Goal: Task Accomplishment & Management: Use online tool/utility

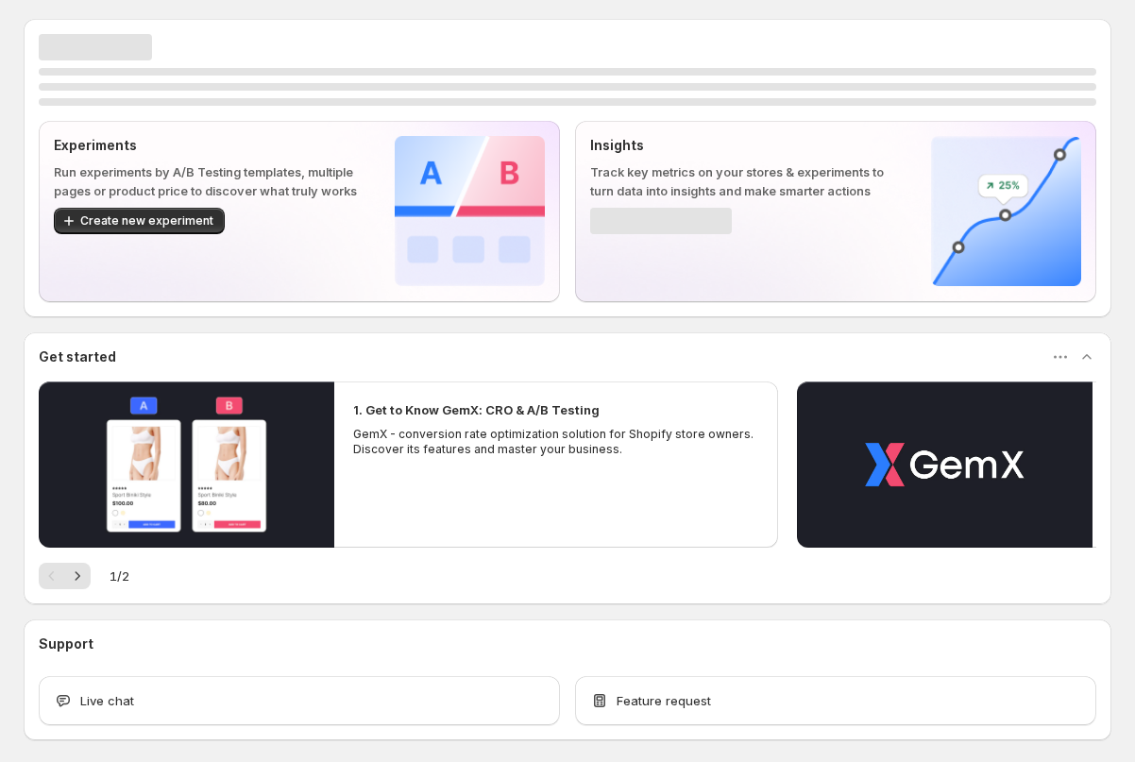
scroll to position [80, 0]
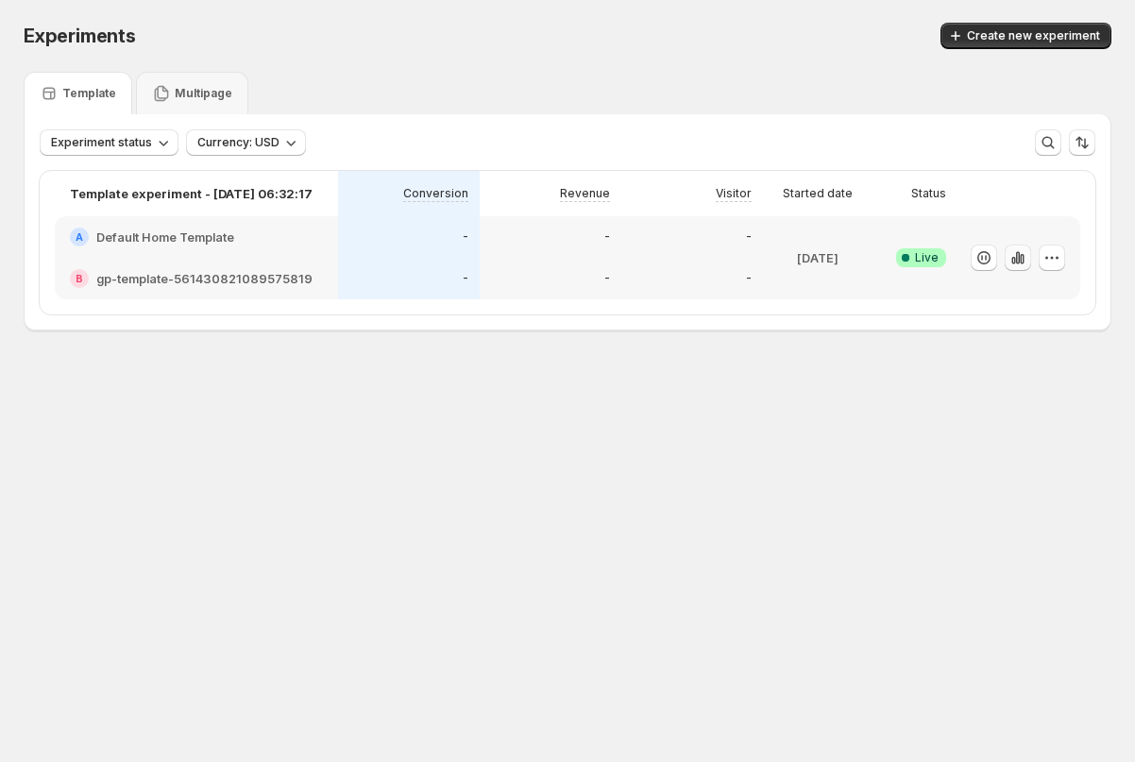
click at [1016, 258] on icon "button" at bounding box center [1018, 257] width 4 height 12
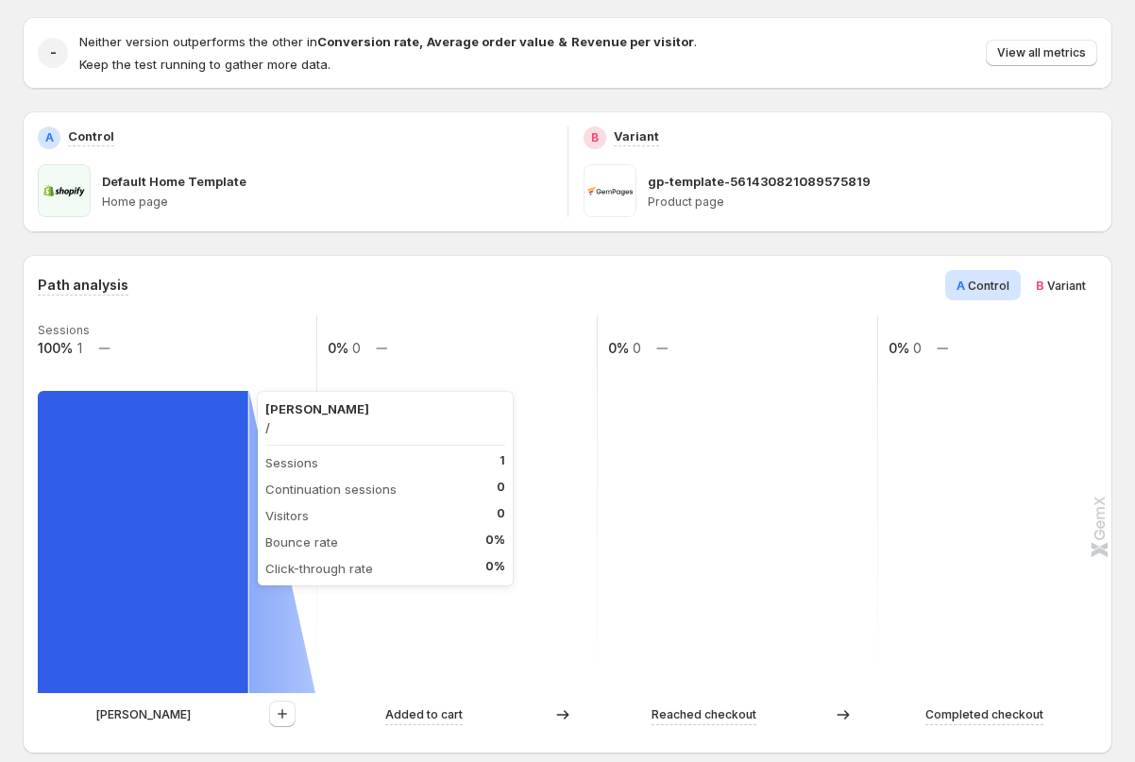
scroll to position [193, 0]
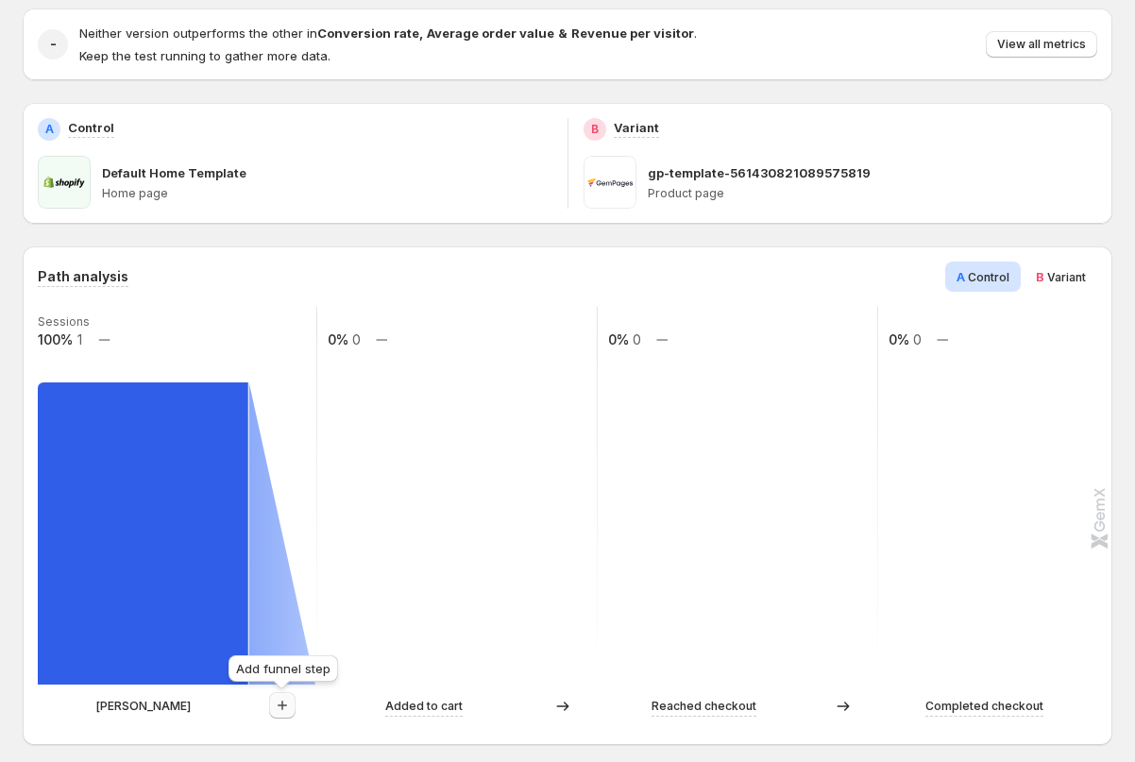
click at [278, 699] on icon "button" at bounding box center [282, 705] width 19 height 19
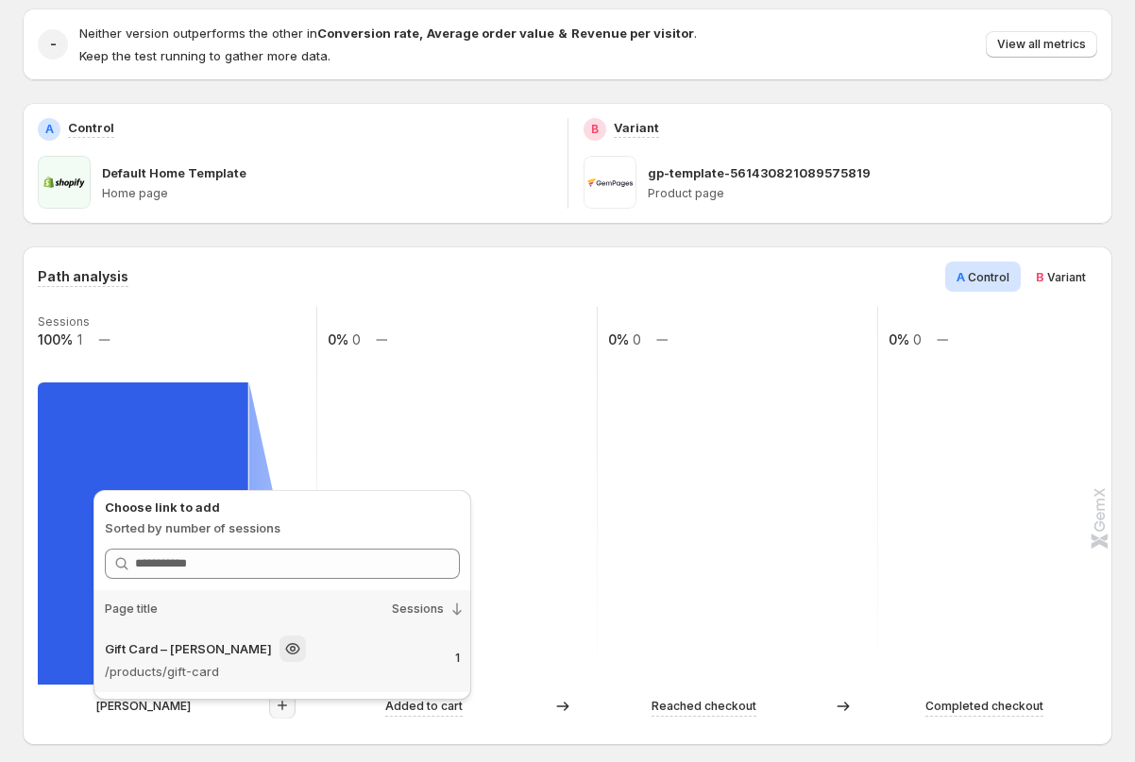
click at [156, 669] on p "/products/gift-card" at bounding box center [251, 671] width 293 height 19
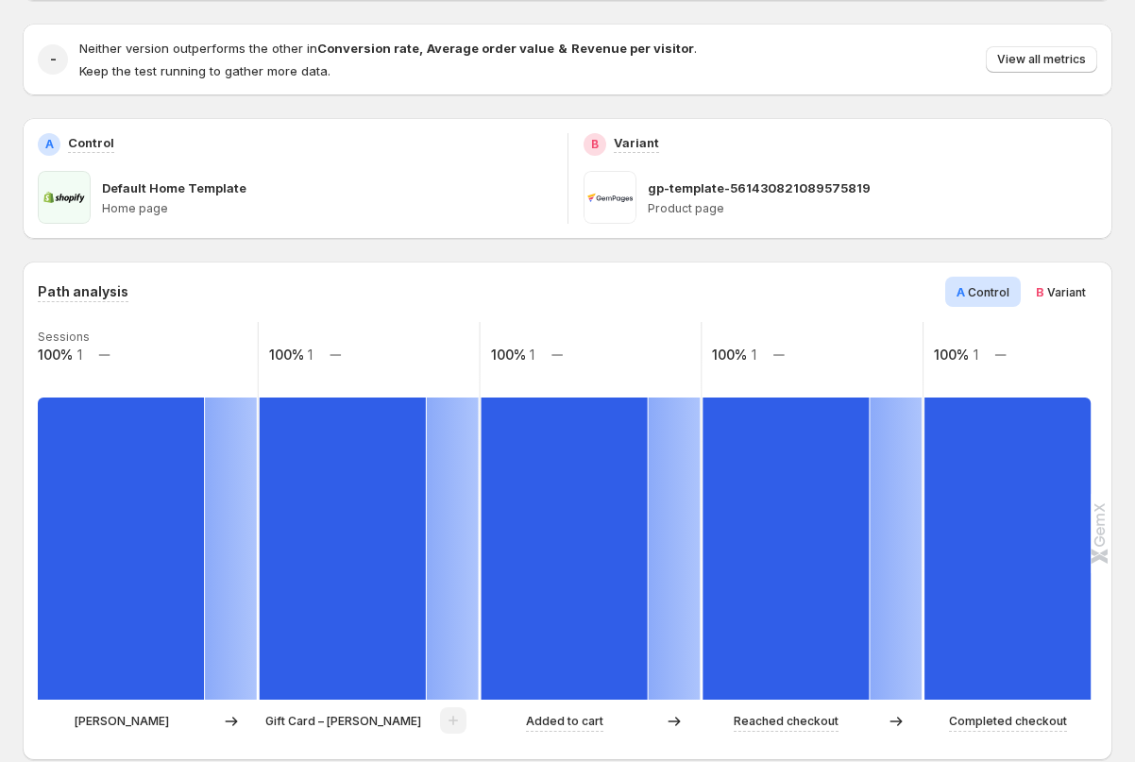
scroll to position [0, 0]
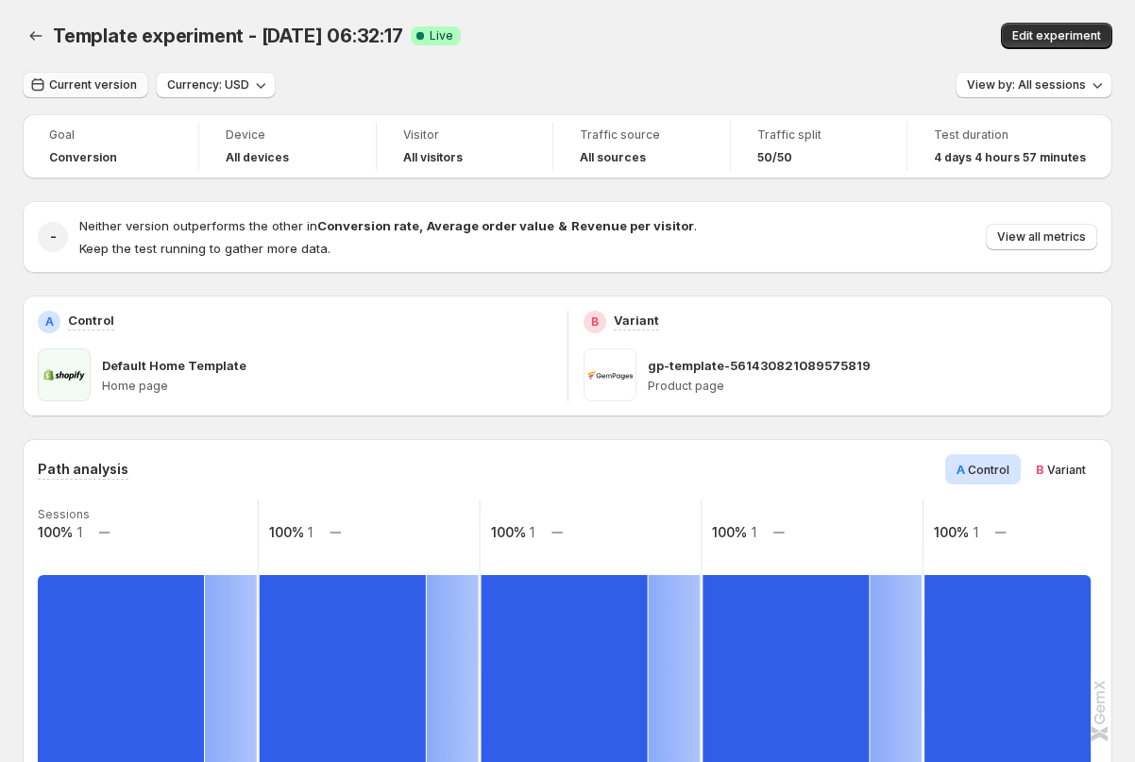
click at [86, 88] on span "Current version" at bounding box center [93, 84] width 88 height 15
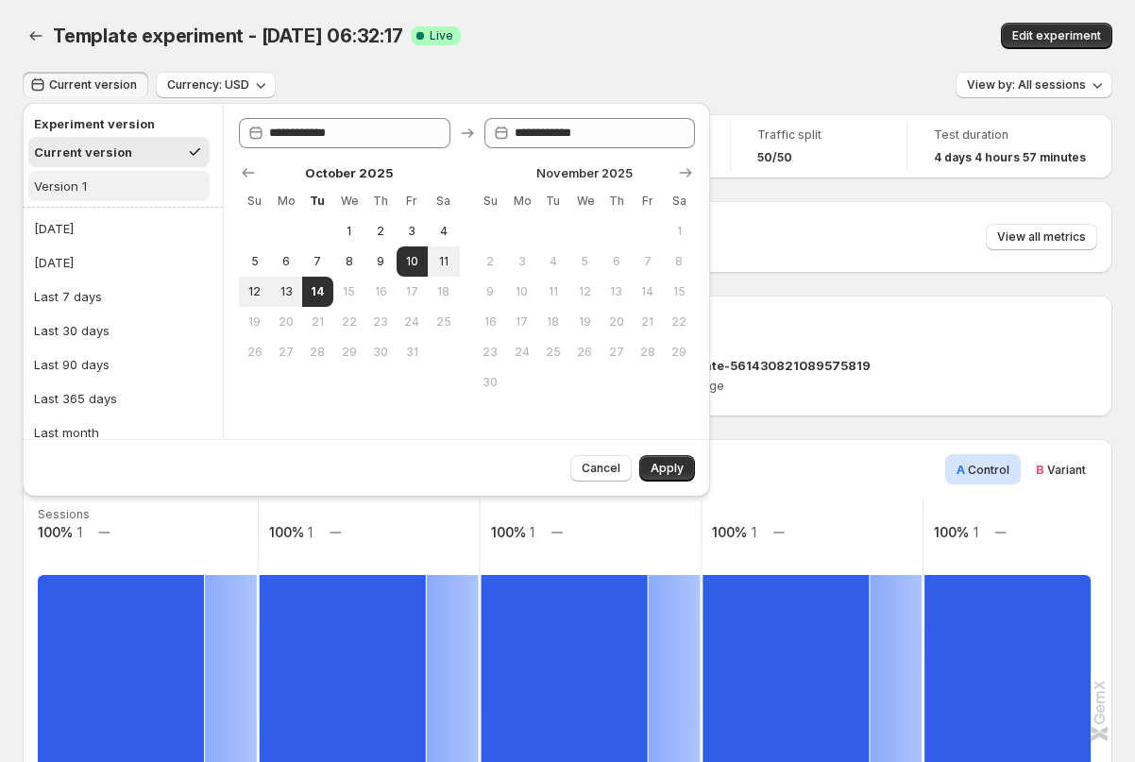
click at [67, 193] on div "Version 1" at bounding box center [60, 186] width 53 height 19
type input "**********"
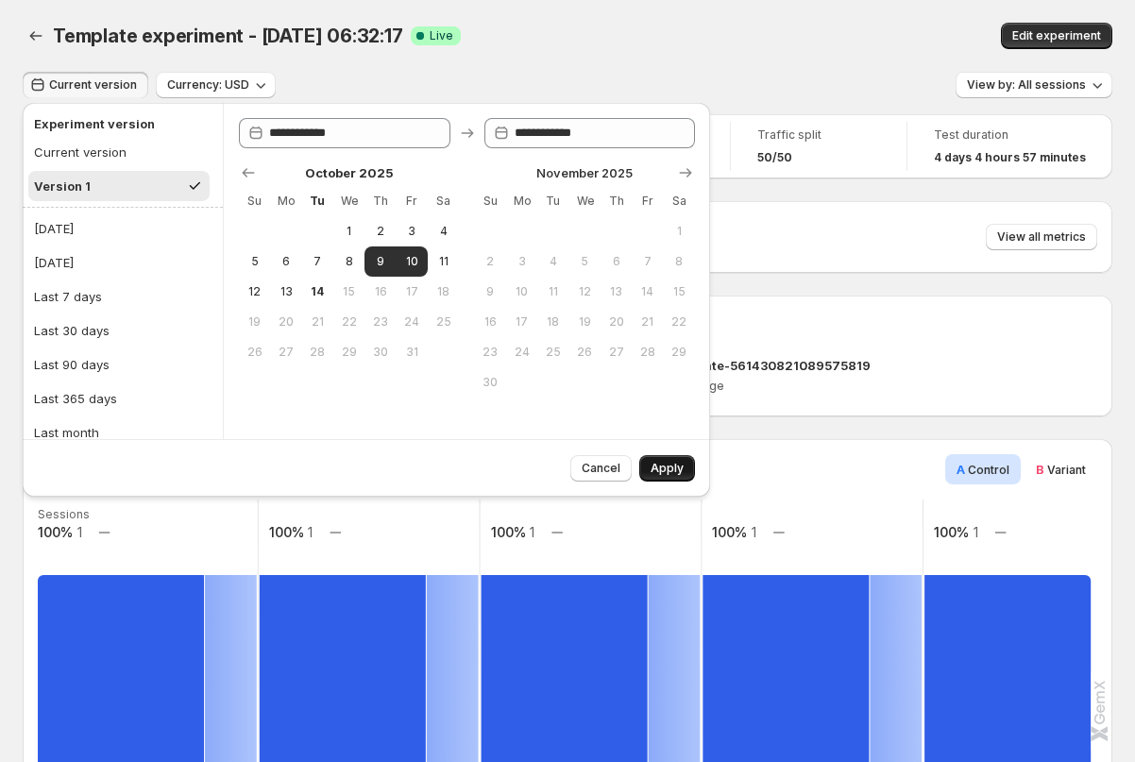
click at [667, 469] on span "Apply" at bounding box center [667, 468] width 33 height 15
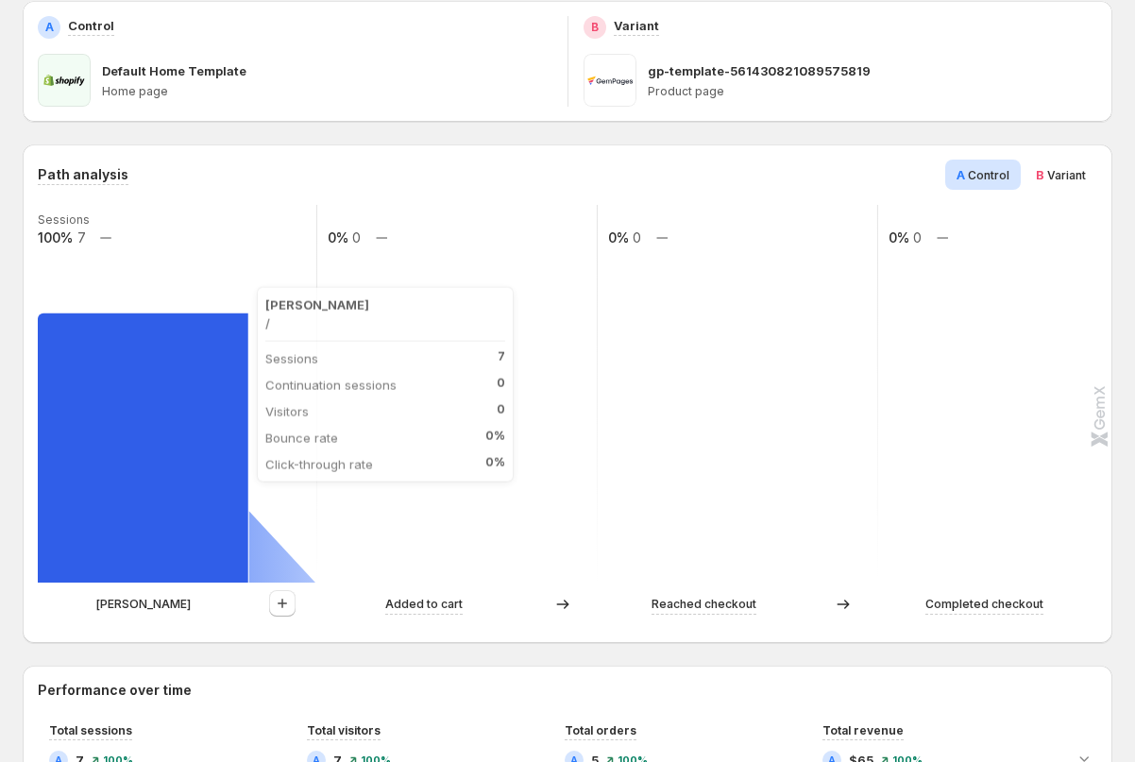
scroll to position [332, 0]
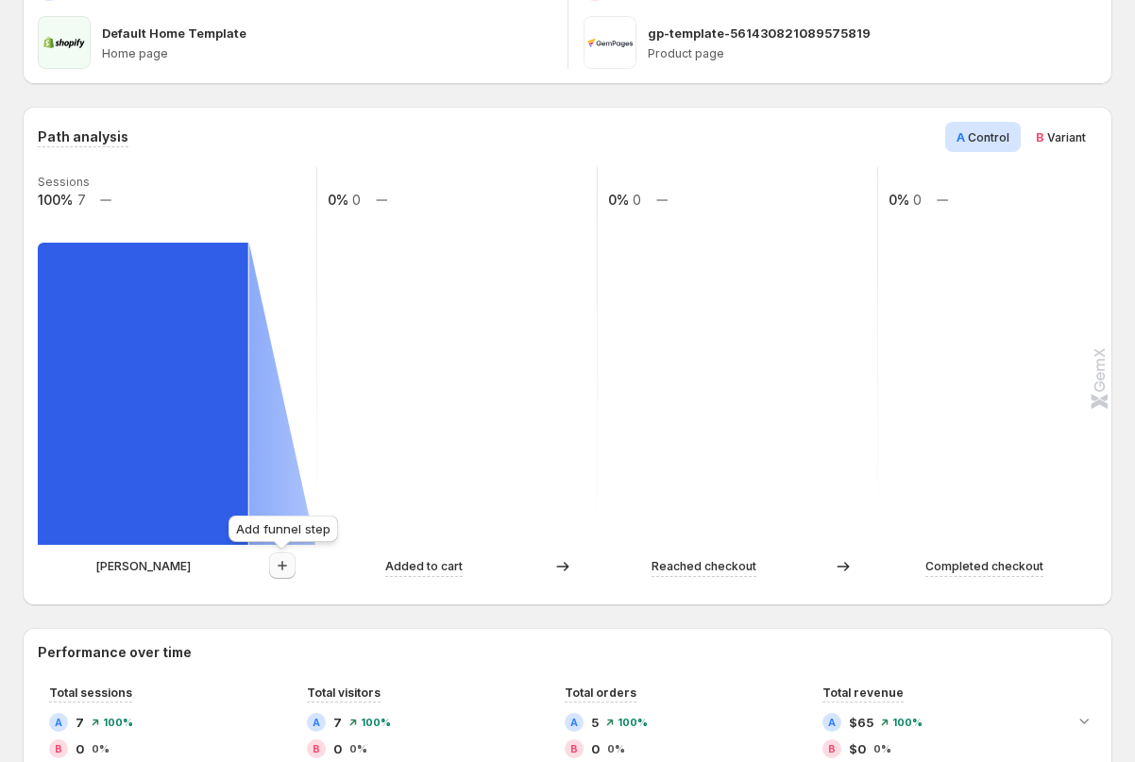
click at [289, 567] on icon "button" at bounding box center [282, 565] width 19 height 19
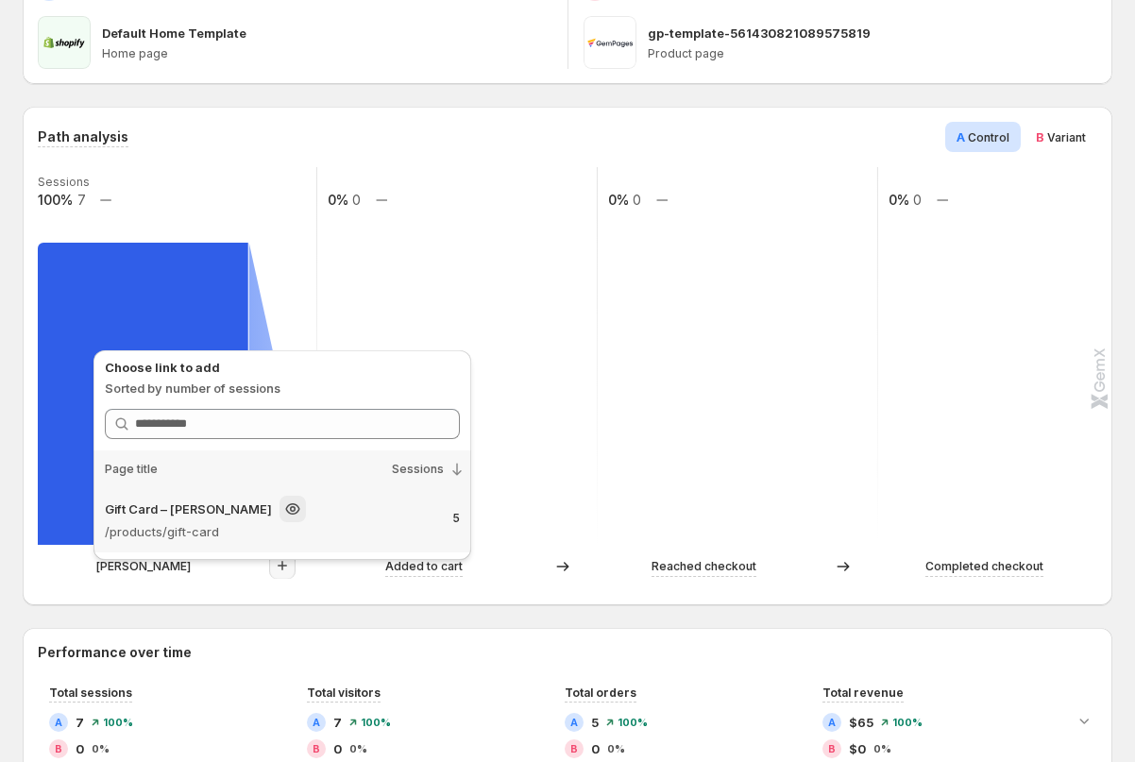
click at [181, 533] on p "/products/gift-card" at bounding box center [251, 531] width 293 height 19
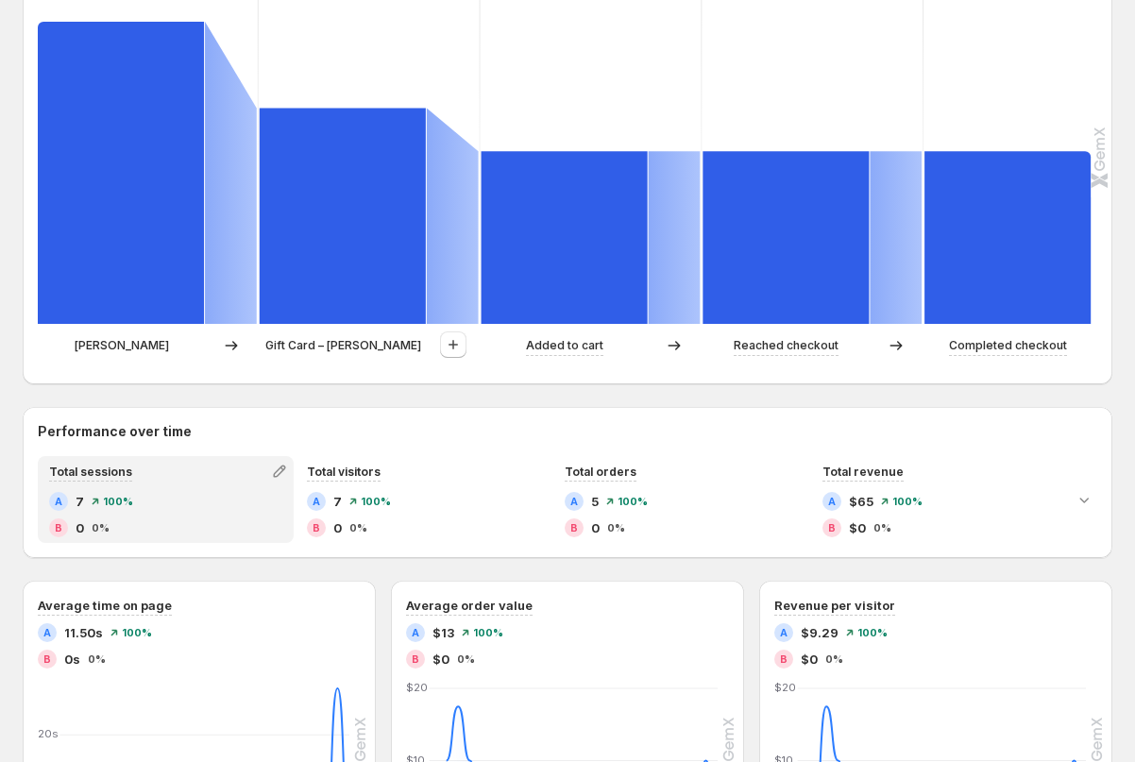
scroll to position [336, 0]
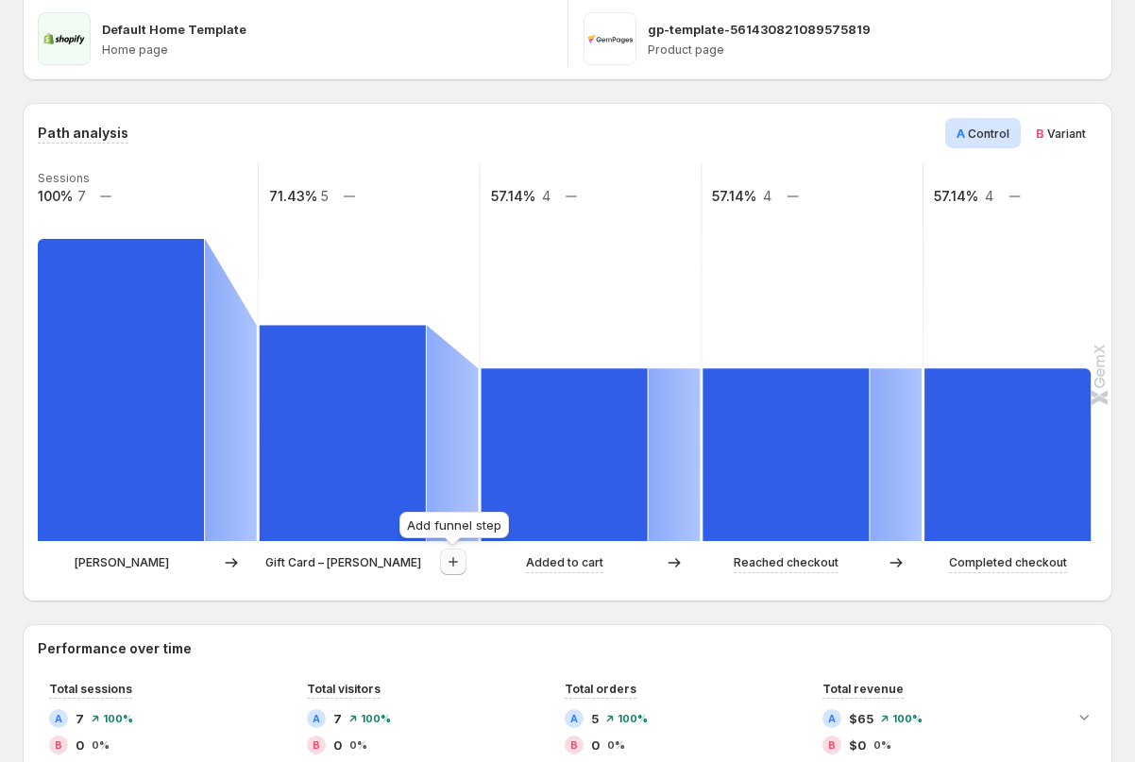
click at [455, 565] on icon "button" at bounding box center [453, 561] width 19 height 19
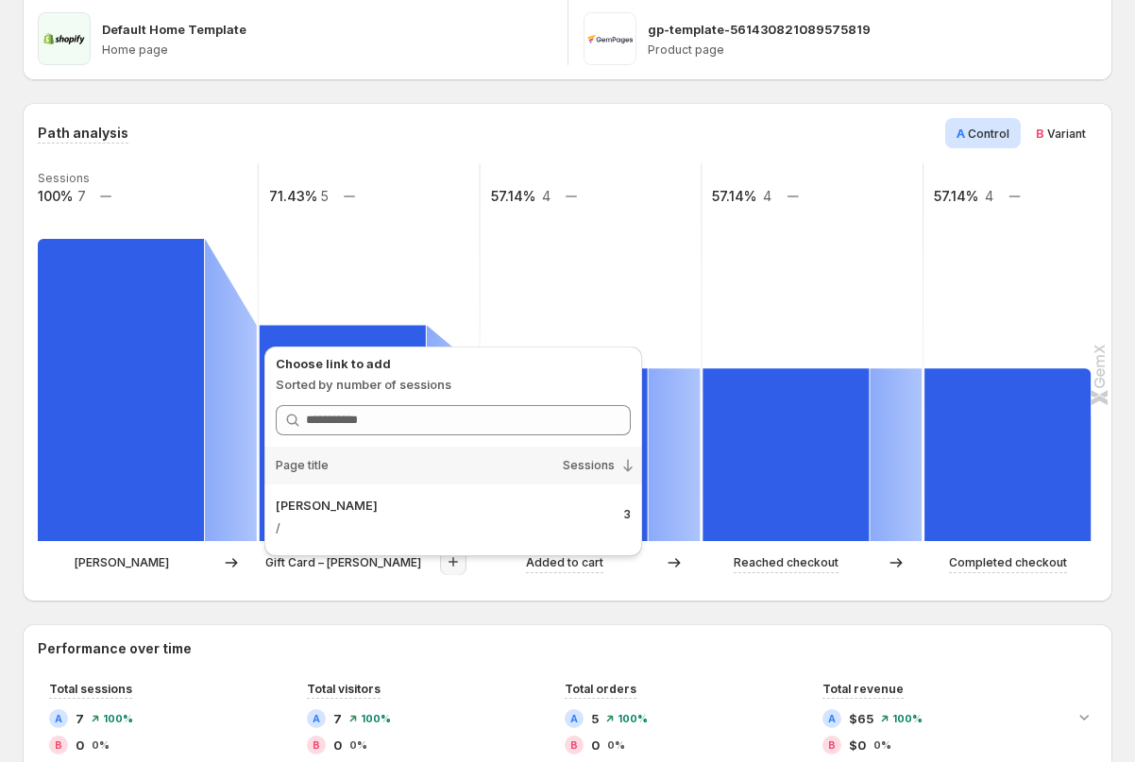
drag, startPoint x: 269, startPoint y: 588, endPoint x: 365, endPoint y: 585, distance: 96.4
click at [269, 588] on div "Path analysis A Control B Variant Sessions 100% 7 71.43% 5 57.14% 4 57.14% 4 57…" at bounding box center [568, 352] width 1090 height 499
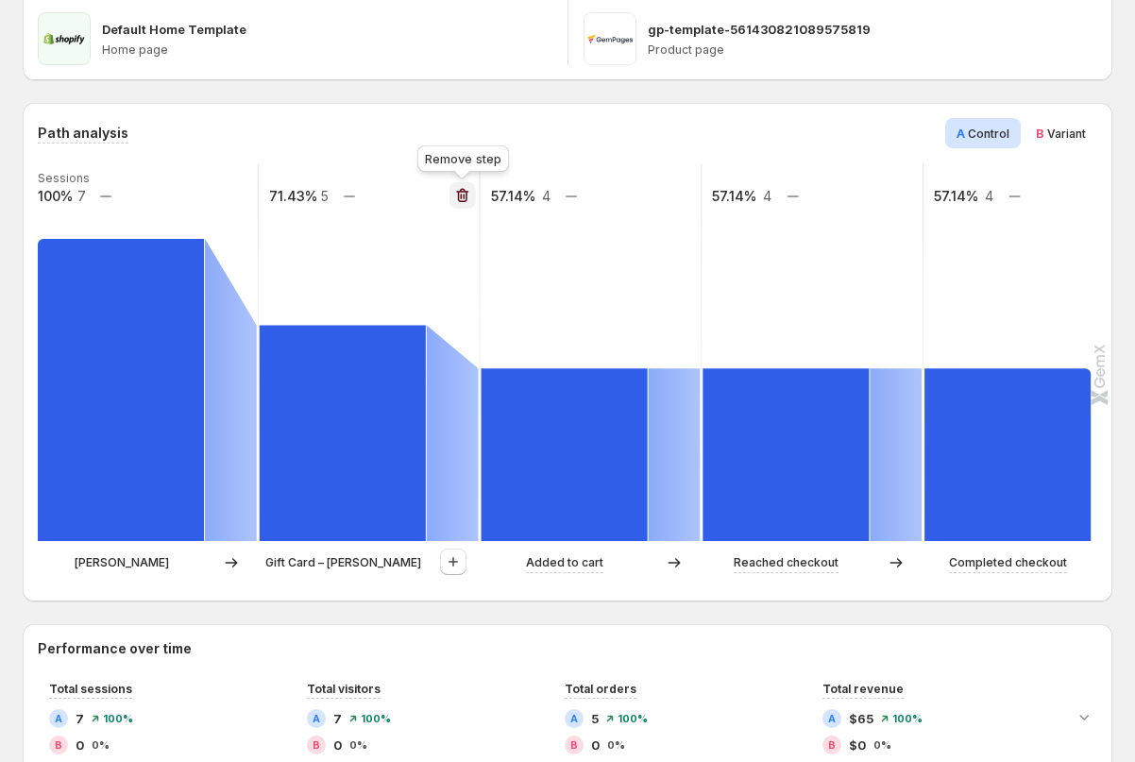
click at [465, 195] on icon "button" at bounding box center [462, 195] width 19 height 19
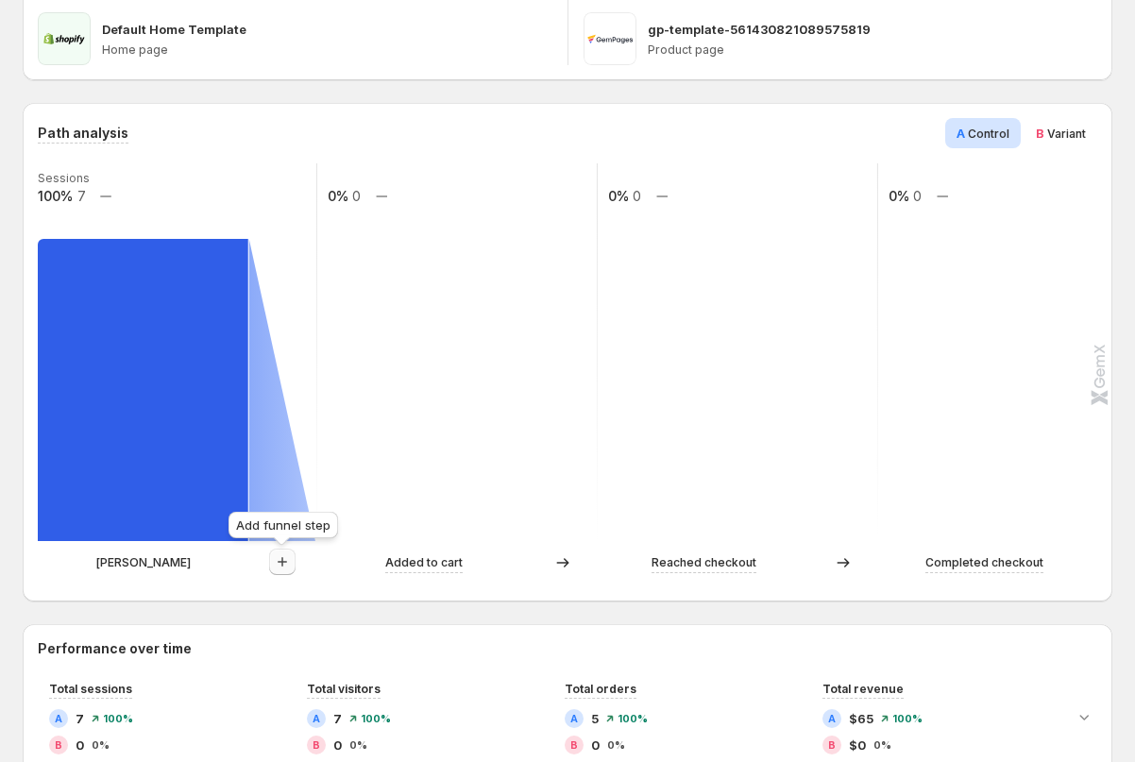
click at [273, 560] on icon "button" at bounding box center [282, 561] width 19 height 19
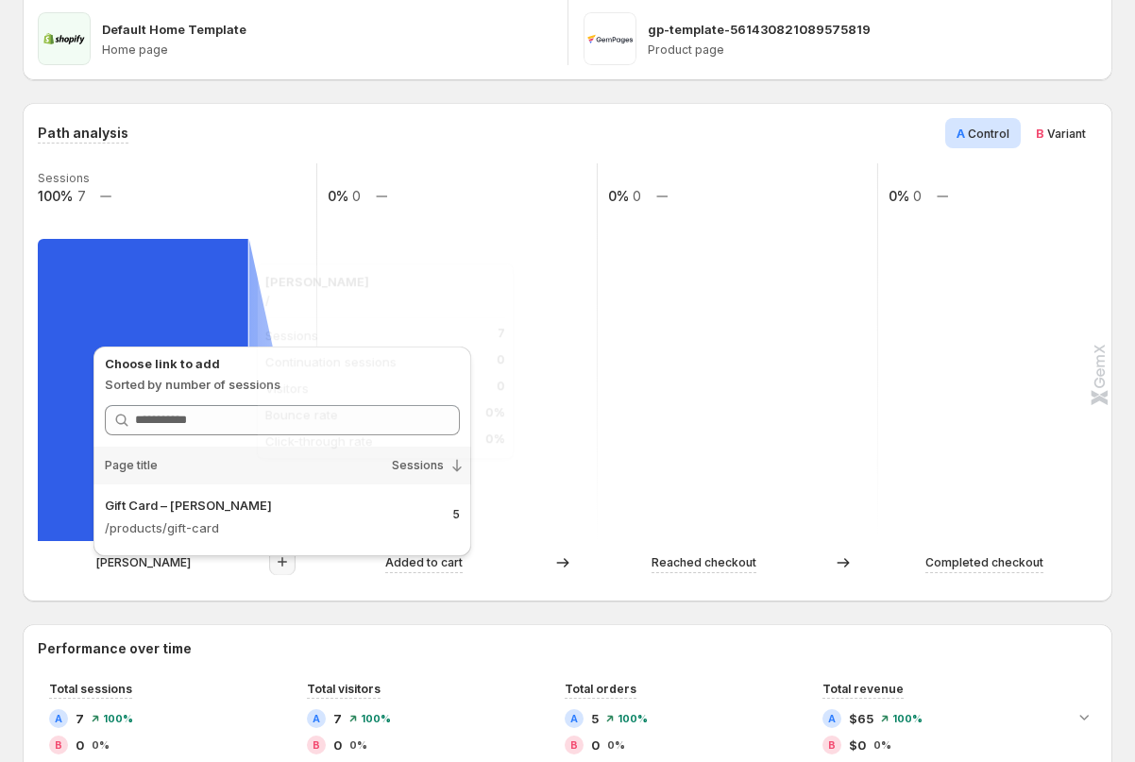
click at [97, 322] on rect at bounding box center [143, 390] width 211 height 302
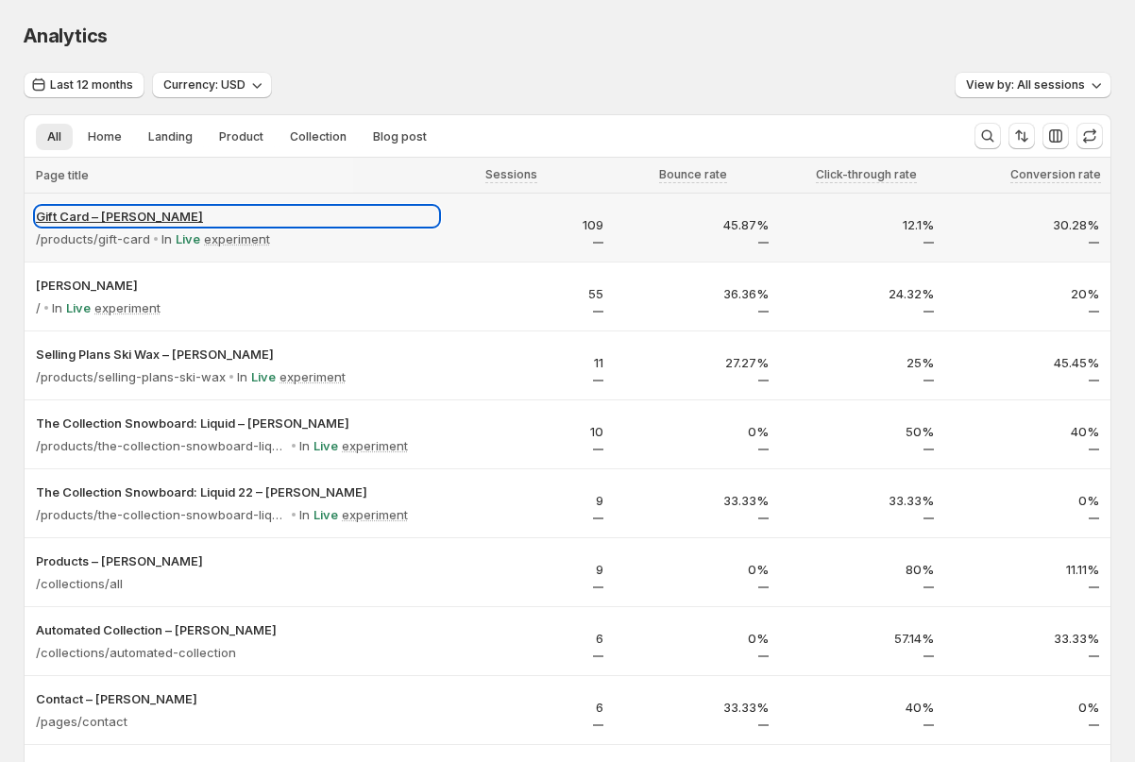
click at [365, 209] on p "Gift Card – [PERSON_NAME]" at bounding box center [237, 216] width 402 height 19
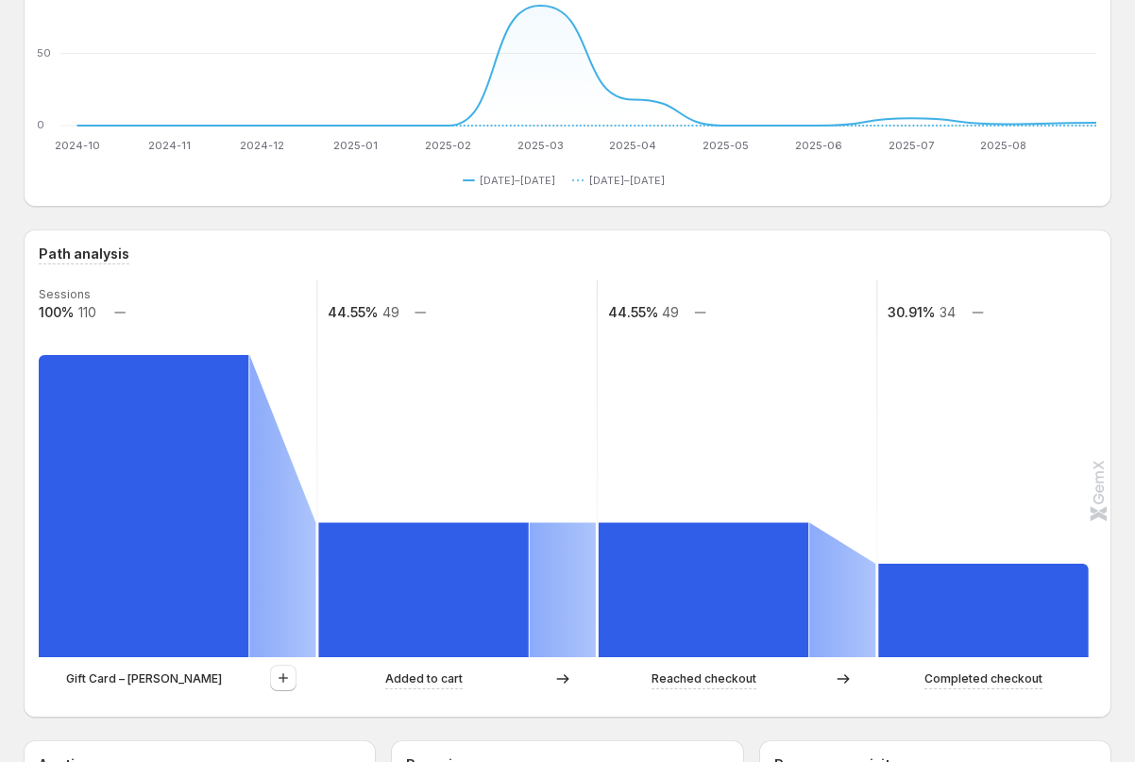
scroll to position [265, 0]
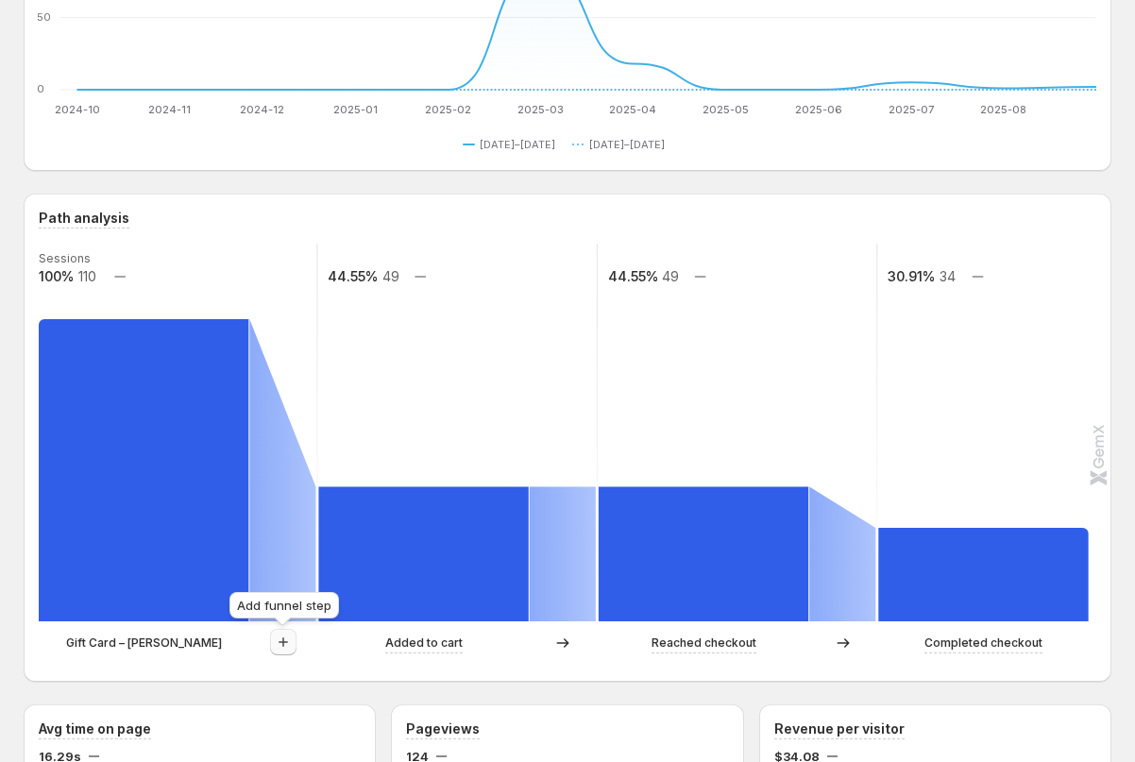
click at [287, 642] on icon "button" at bounding box center [283, 642] width 19 height 19
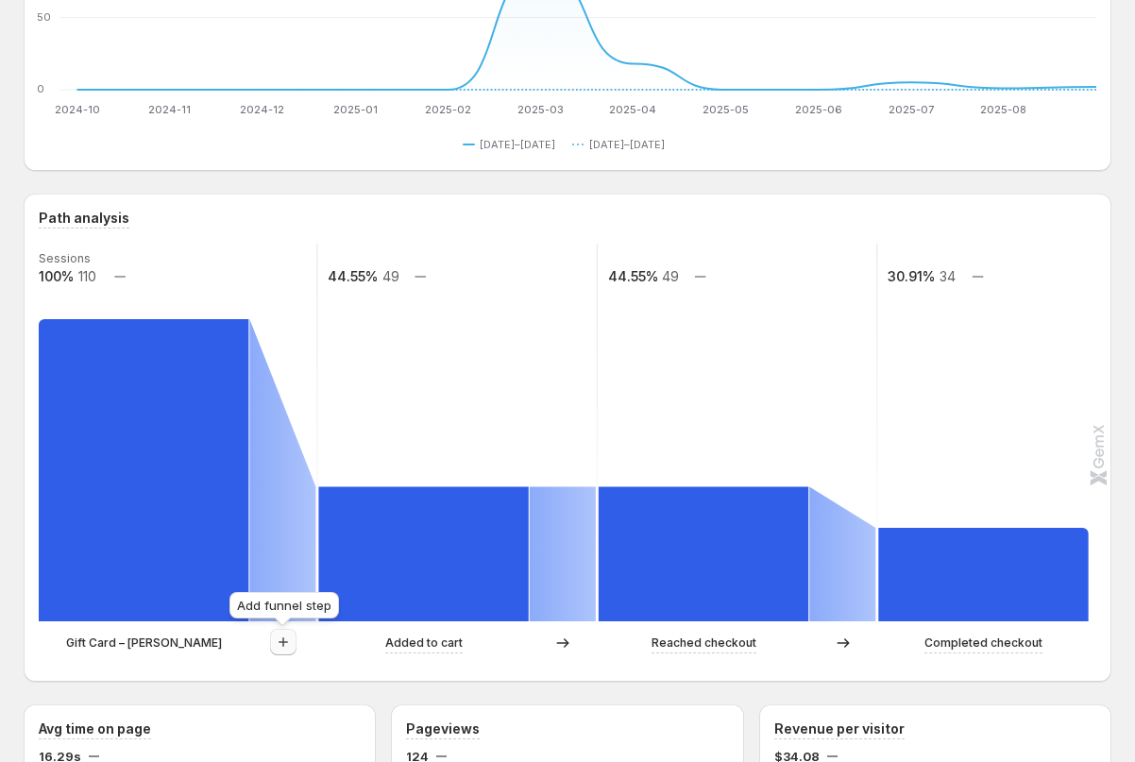
click at [280, 634] on icon "button" at bounding box center [283, 642] width 19 height 19
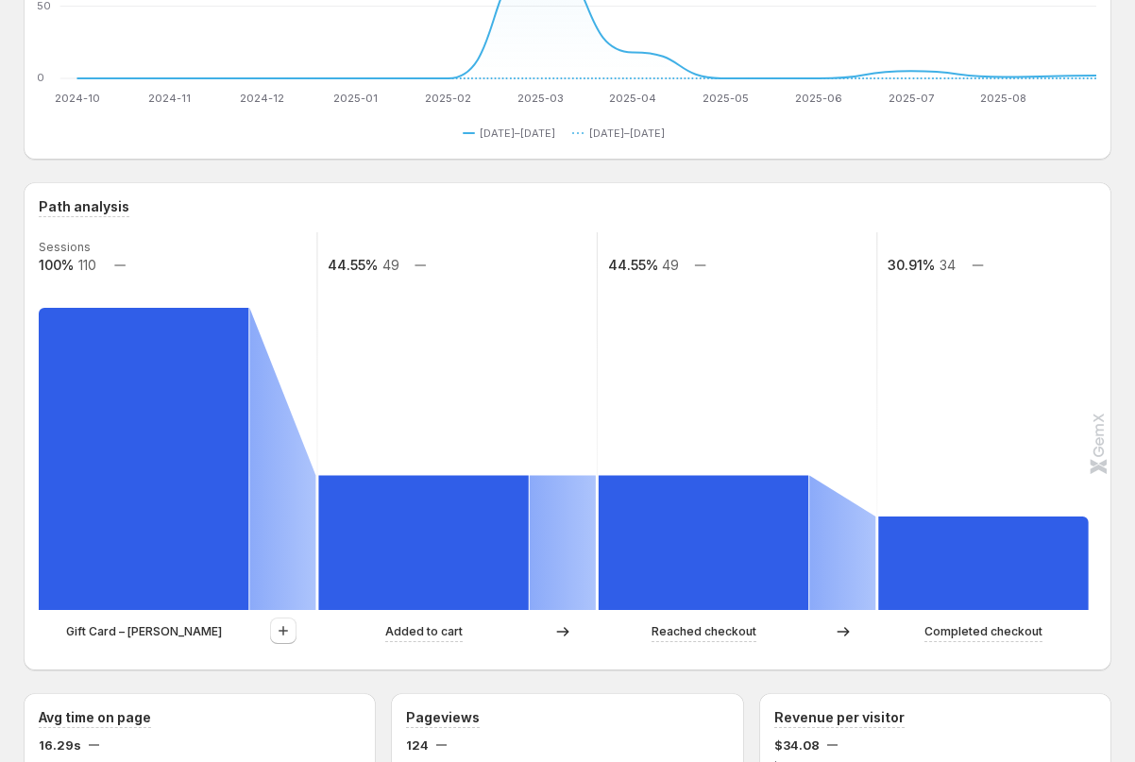
scroll to position [382, 0]
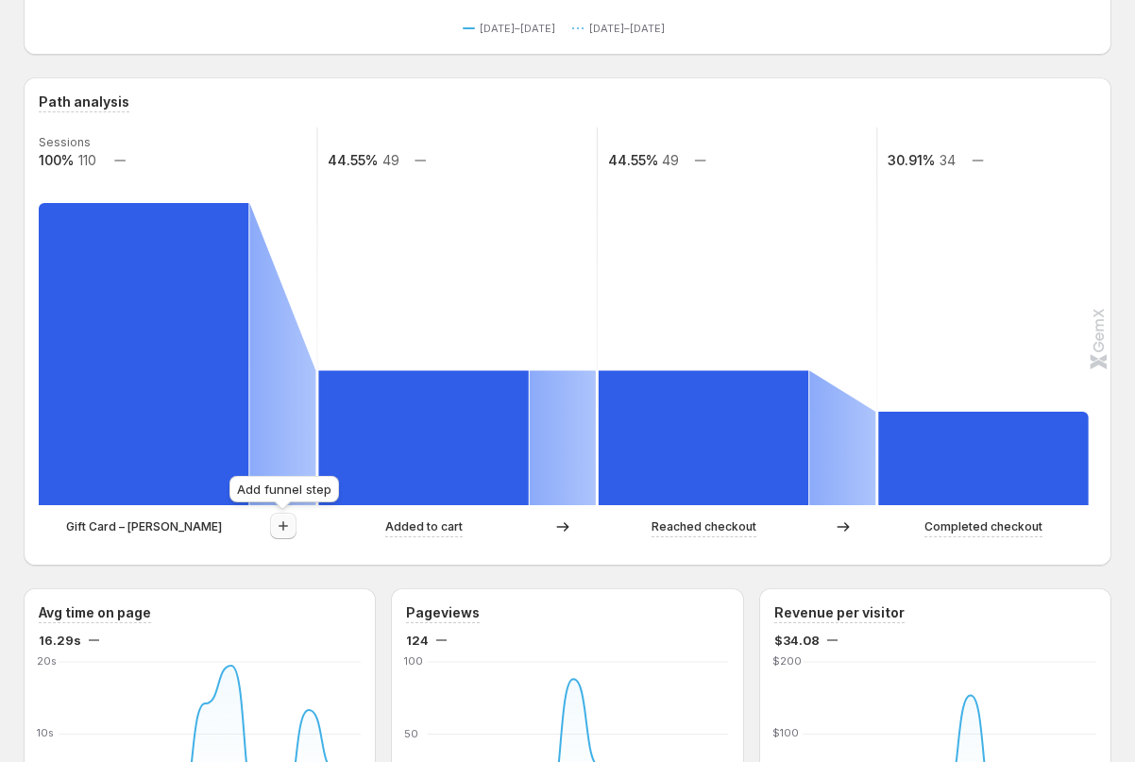
click at [280, 531] on icon "button" at bounding box center [283, 526] width 19 height 19
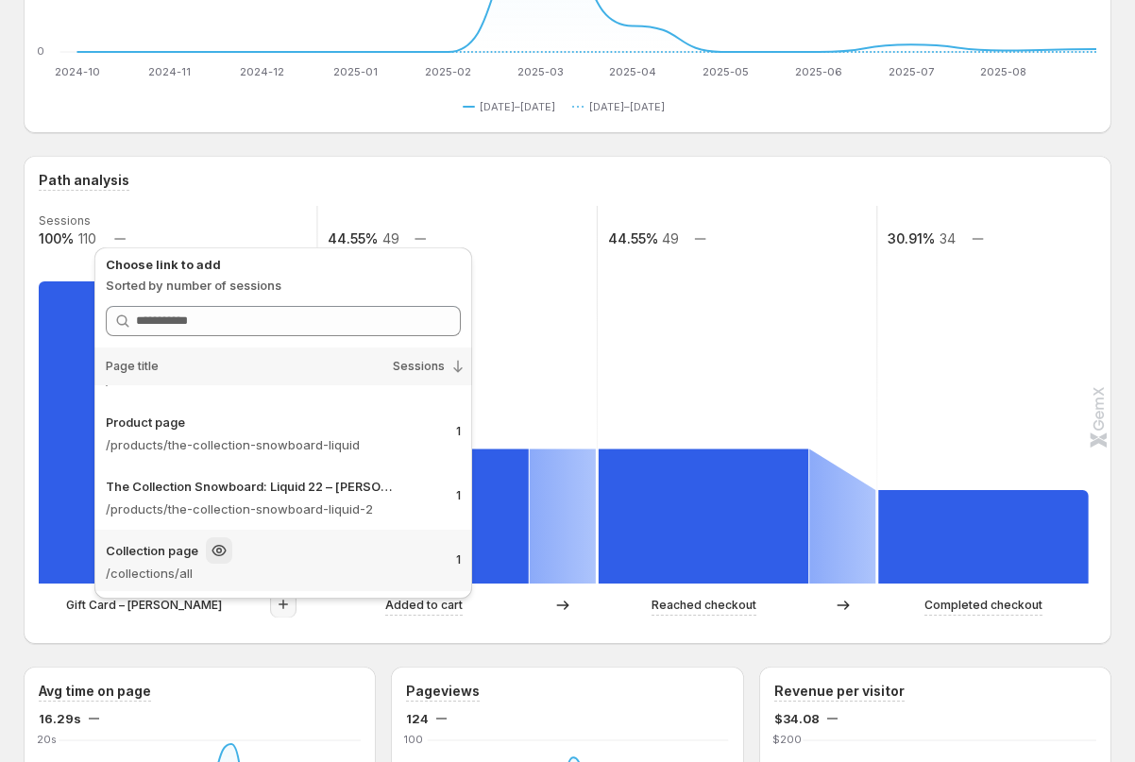
scroll to position [0, 0]
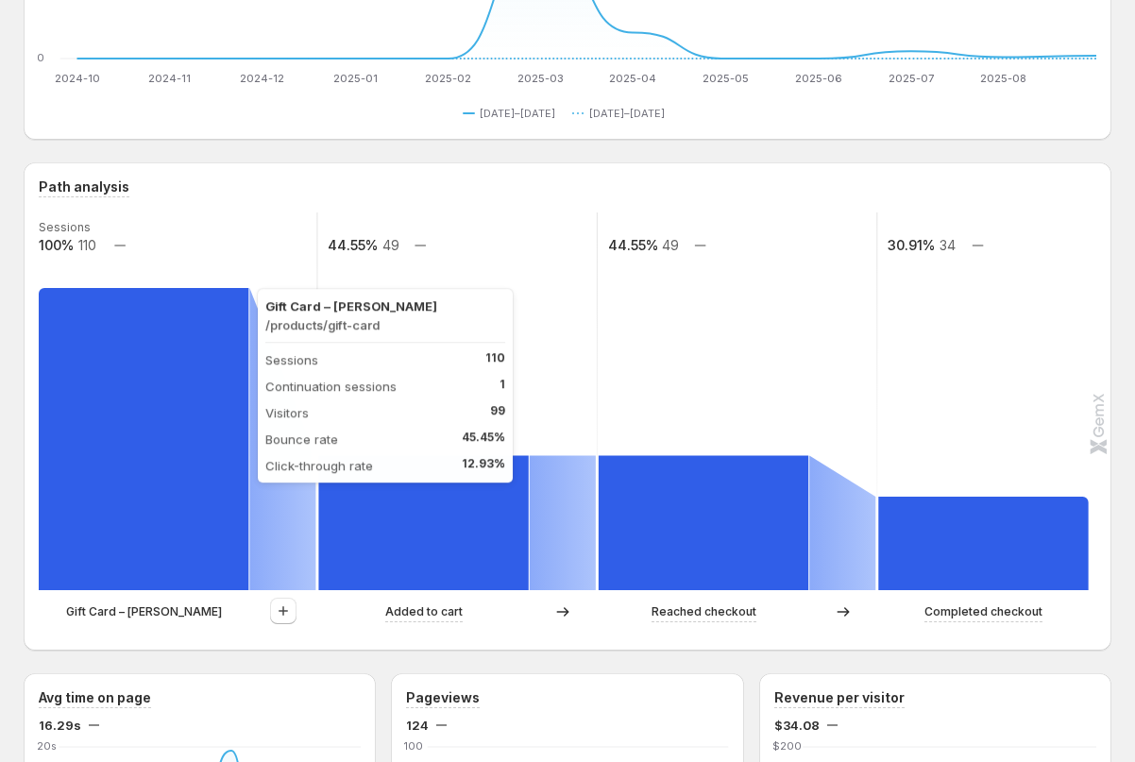
scroll to position [346, 0]
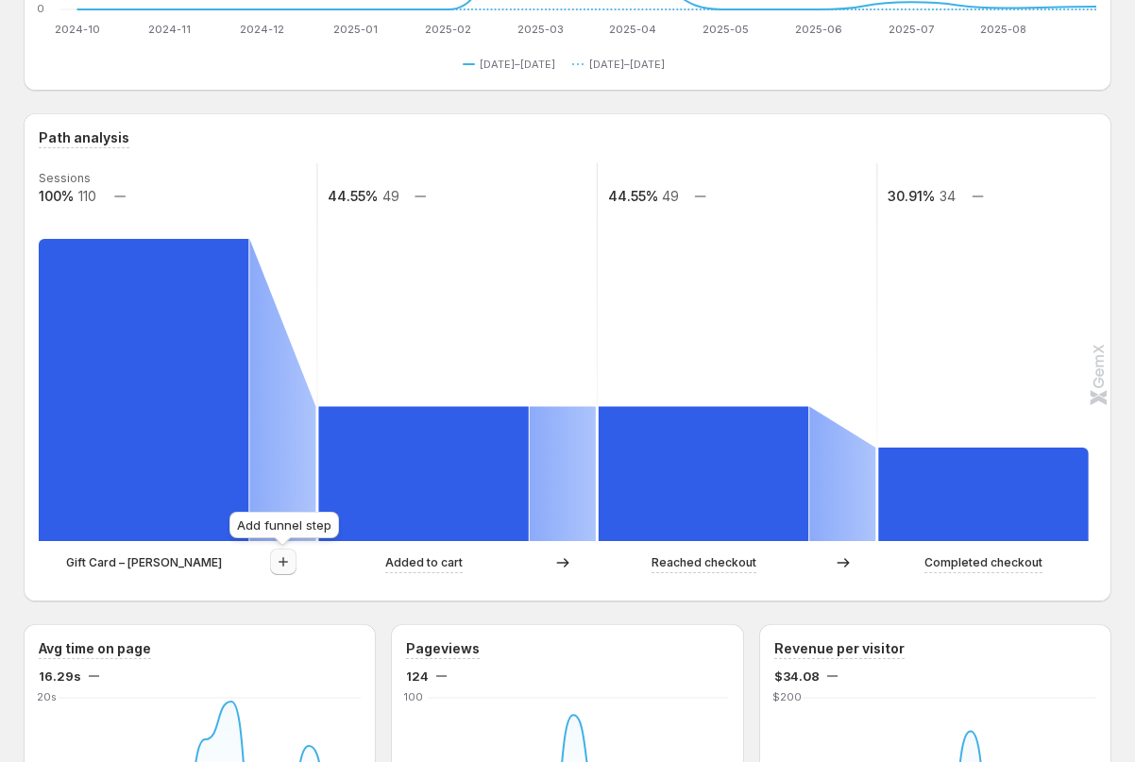
click at [283, 573] on button "button" at bounding box center [283, 562] width 26 height 26
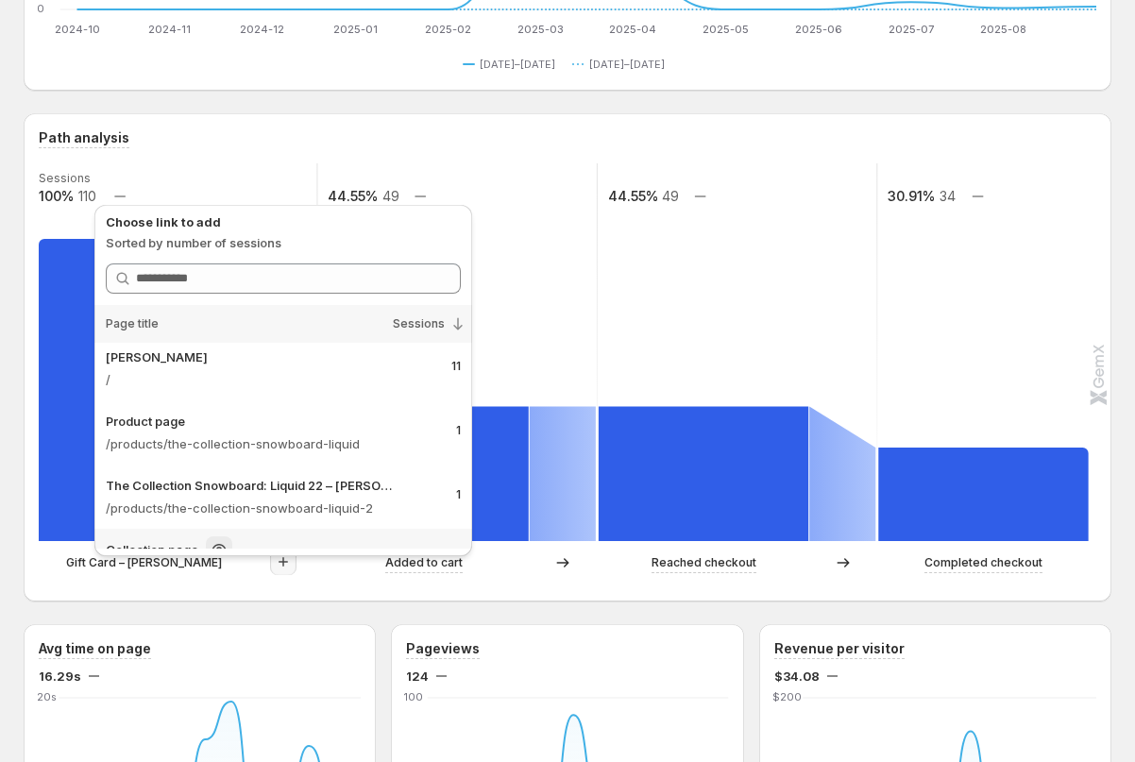
scroll to position [0, 0]
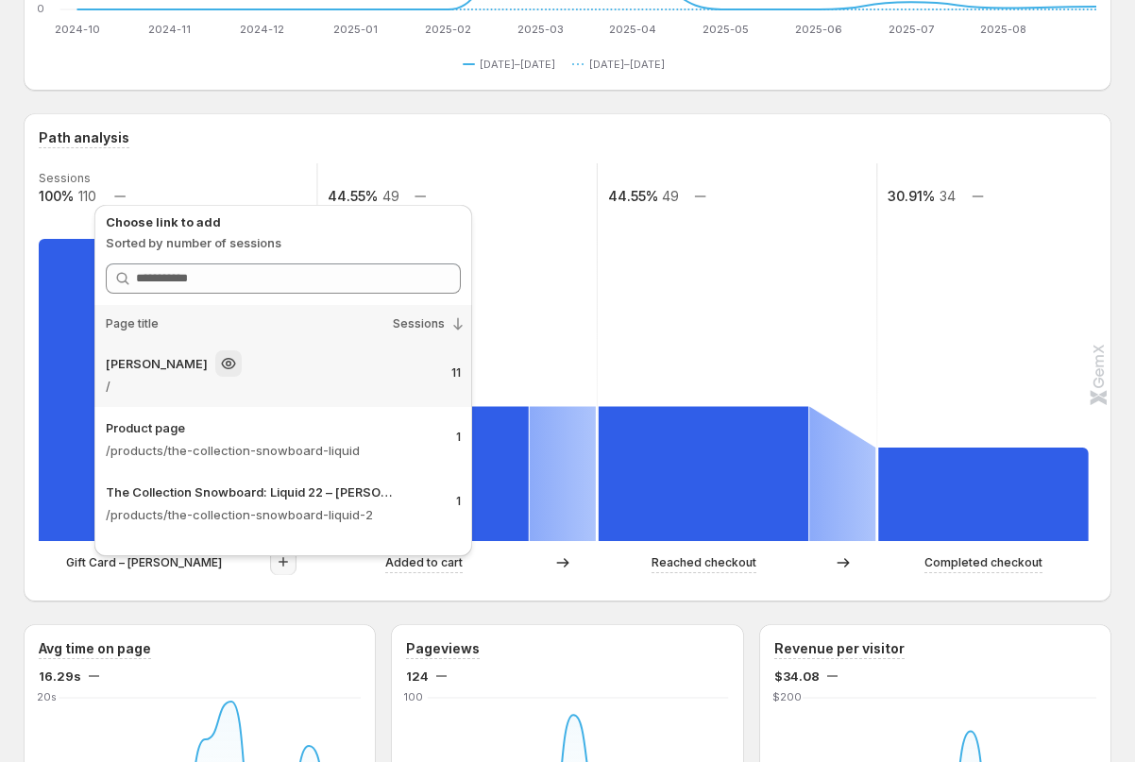
click at [274, 369] on div "[PERSON_NAME]" at bounding box center [252, 363] width 293 height 26
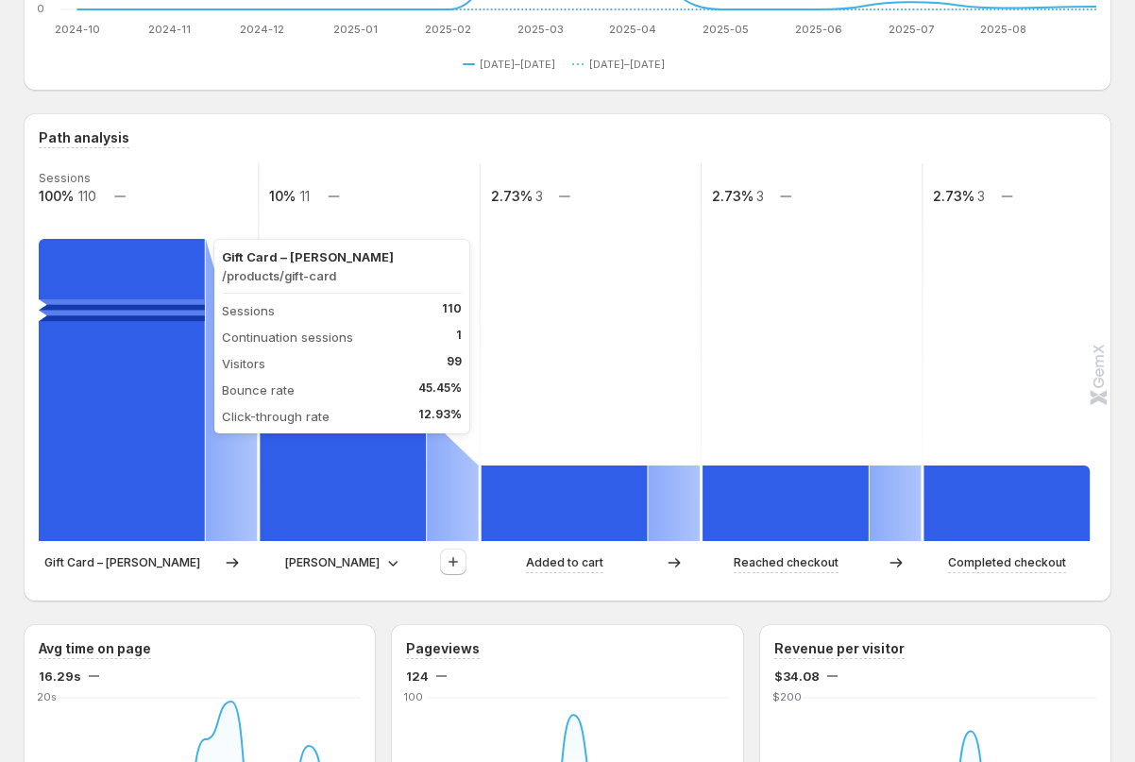
scroll to position [342, 0]
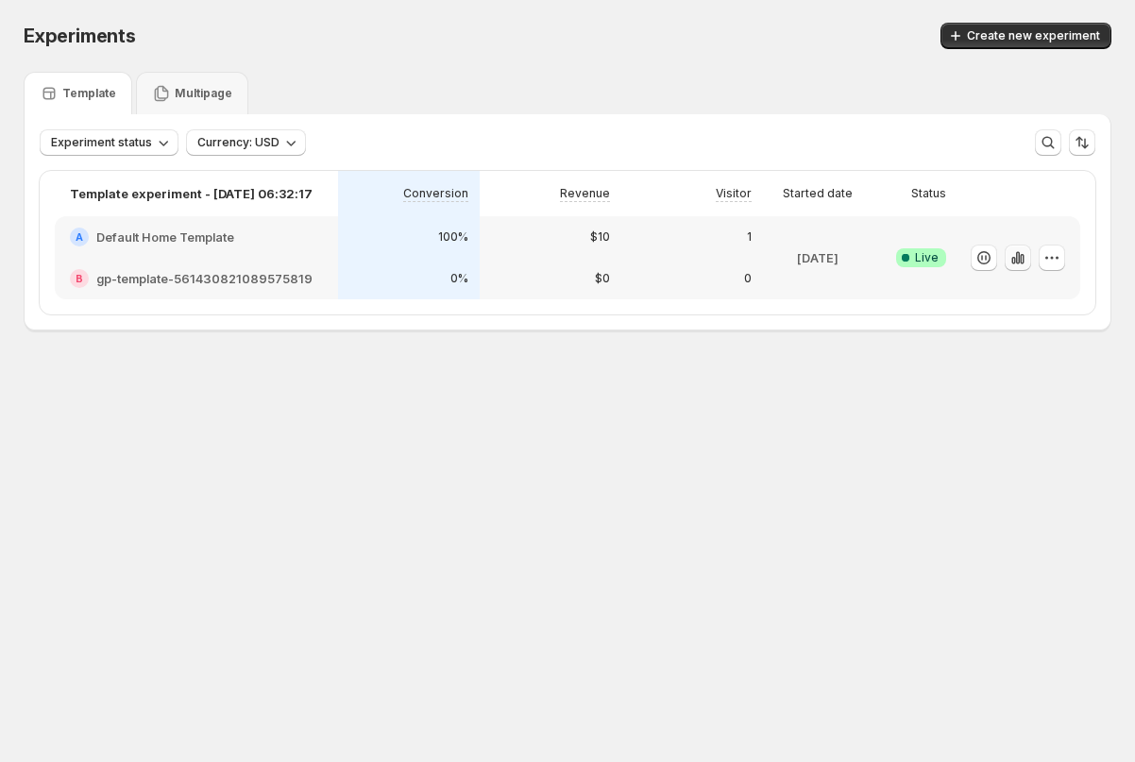
click at [1017, 263] on icon "button" at bounding box center [1018, 257] width 19 height 19
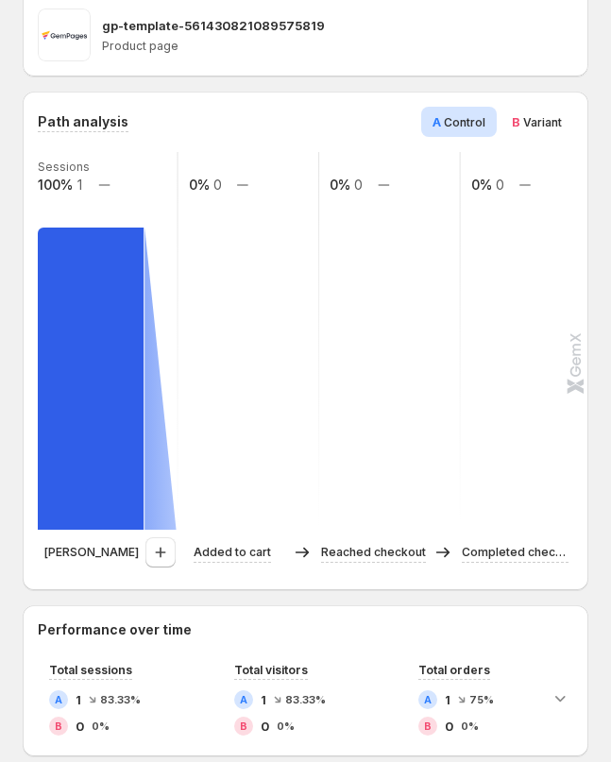
scroll to position [555, 0]
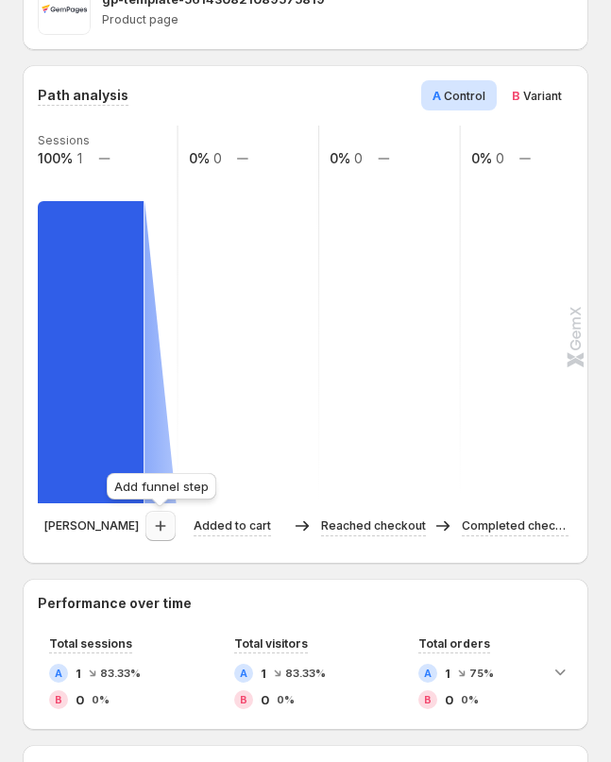
click at [168, 527] on icon "button" at bounding box center [160, 526] width 19 height 19
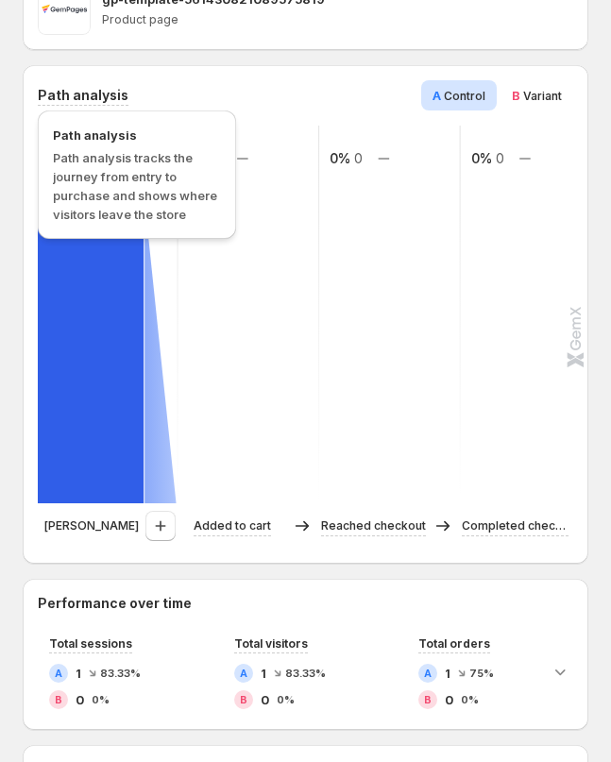
scroll to position [0, 0]
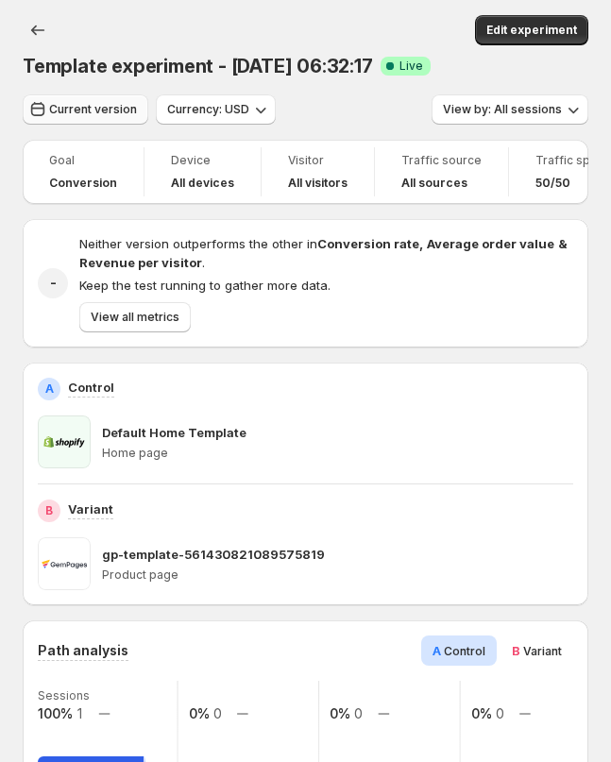
click at [89, 112] on span "Current version" at bounding box center [93, 109] width 88 height 15
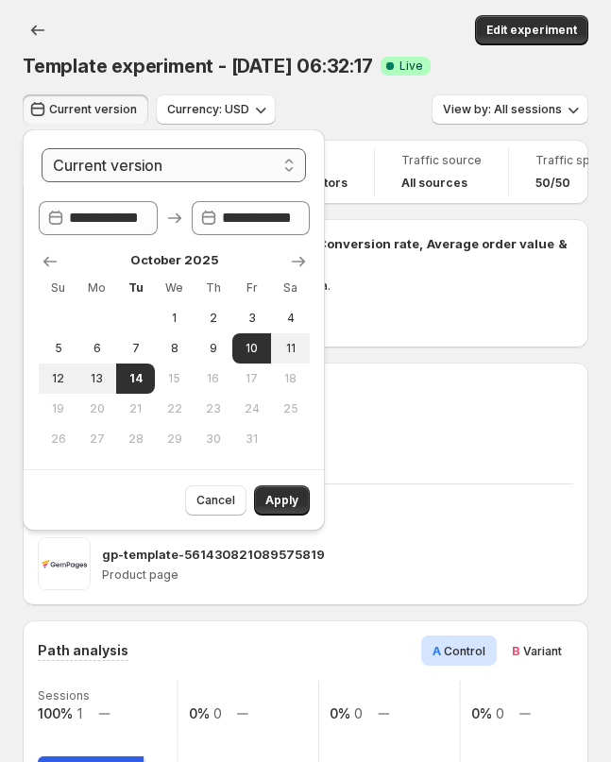
click at [124, 170] on select "**********" at bounding box center [174, 165] width 264 height 34
select select "*********"
click at [42, 148] on select "**********" at bounding box center [174, 165] width 264 height 34
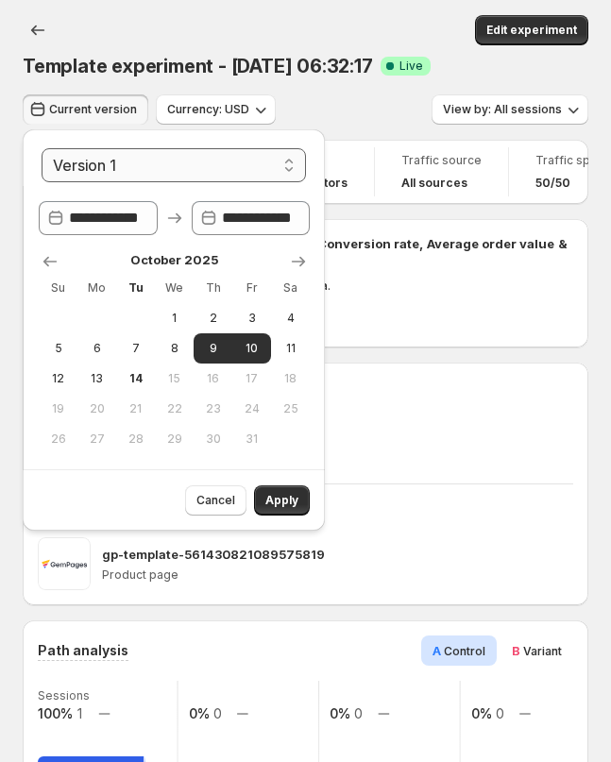
type input "**********"
click at [280, 507] on span "Apply" at bounding box center [281, 500] width 33 height 15
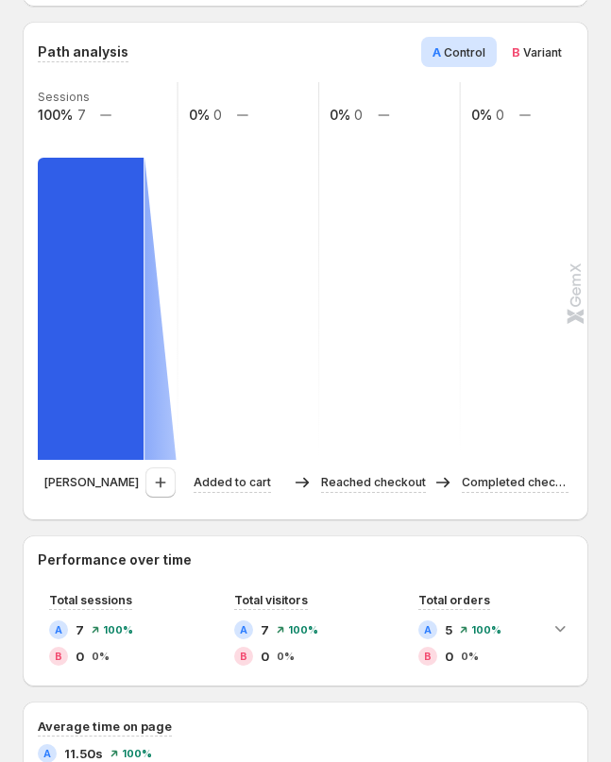
scroll to position [551, 0]
